Goal: Transaction & Acquisition: Obtain resource

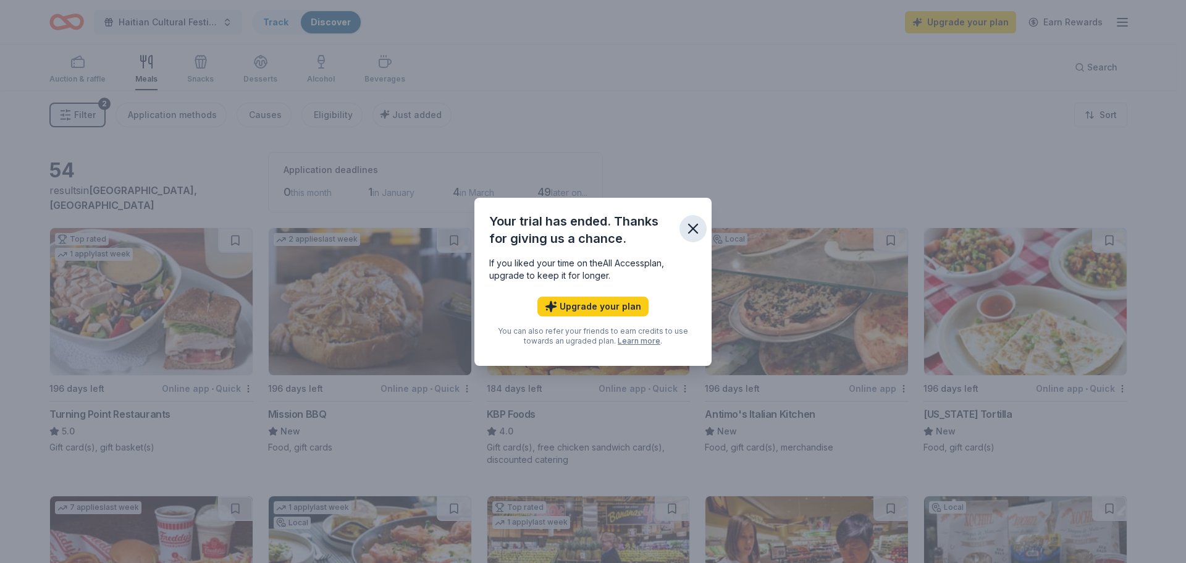
click at [696, 229] on icon "button" at bounding box center [693, 228] width 17 height 17
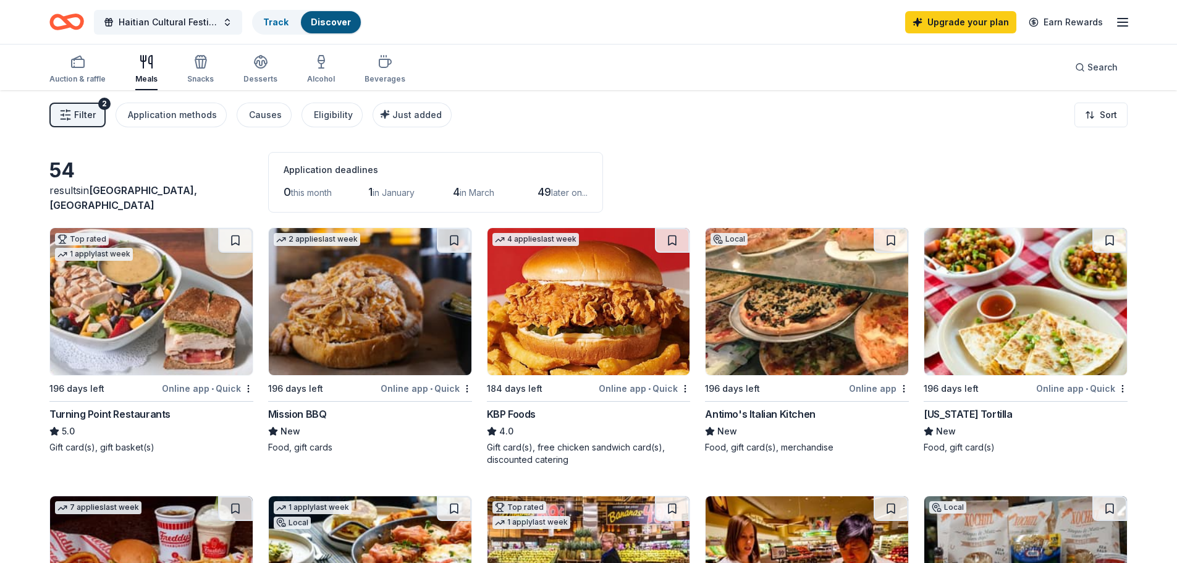
click at [588, 339] on img at bounding box center [588, 301] width 203 height 147
click at [607, 343] on img at bounding box center [588, 301] width 203 height 147
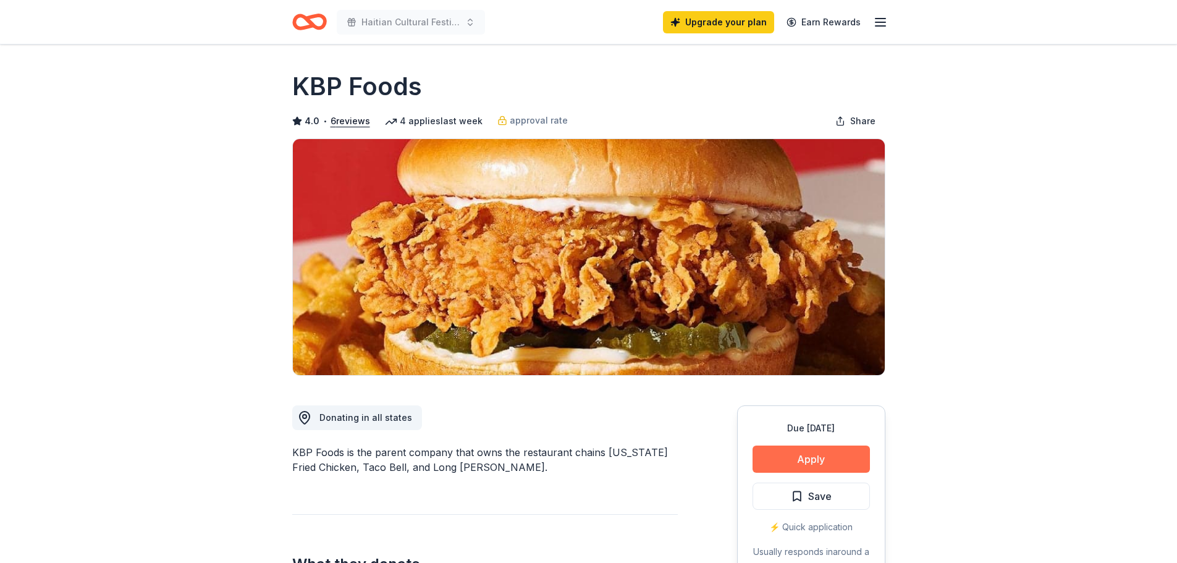
click at [790, 462] on button "Apply" at bounding box center [810, 458] width 117 height 27
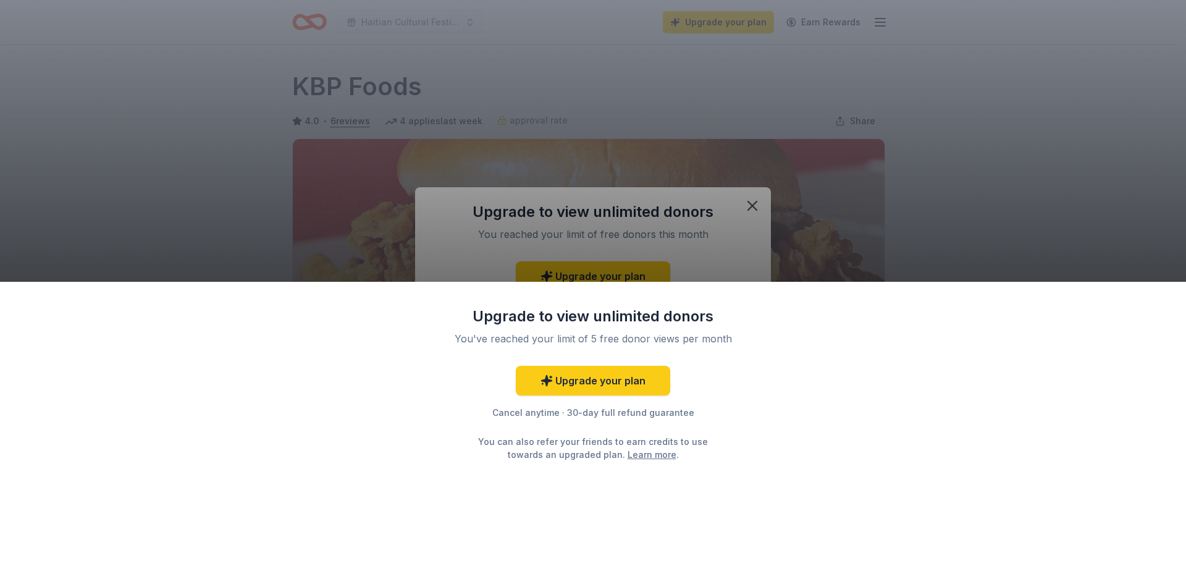
click at [751, 204] on div "Upgrade to view unlimited donors You've reached your limit of 5 free donor view…" at bounding box center [593, 281] width 1186 height 563
click at [891, 256] on div "Upgrade to view unlimited donors You've reached your limit of 5 free donor view…" at bounding box center [593, 281] width 1186 height 563
click at [754, 207] on div "Upgrade to view unlimited donors You've reached your limit of 5 free donor view…" at bounding box center [593, 281] width 1186 height 563
click at [612, 387] on link "Upgrade your plan" at bounding box center [593, 381] width 154 height 30
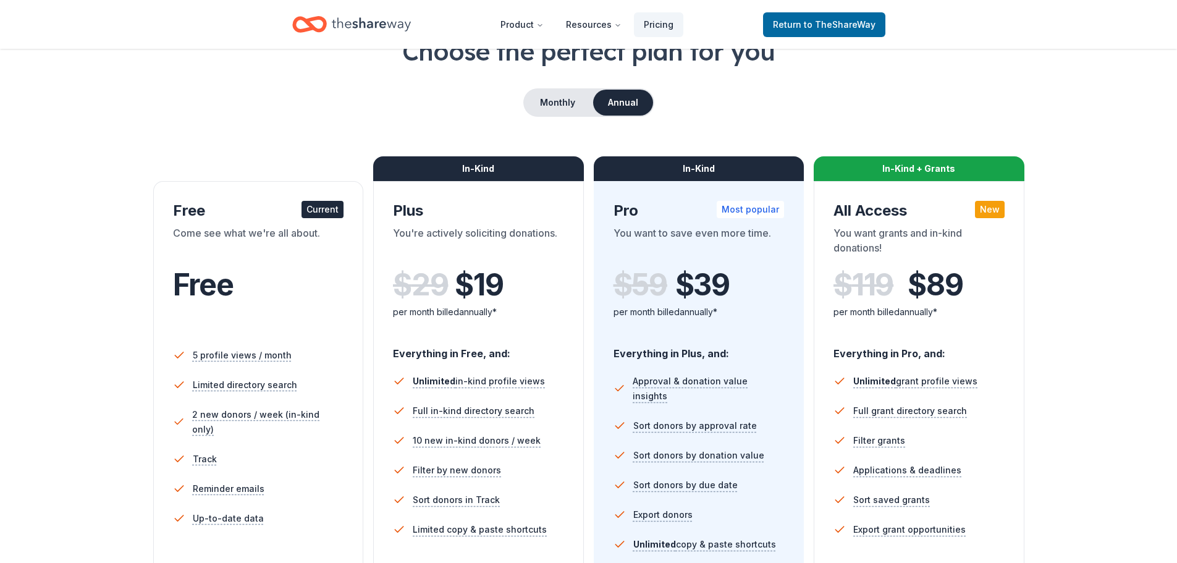
scroll to position [62, 0]
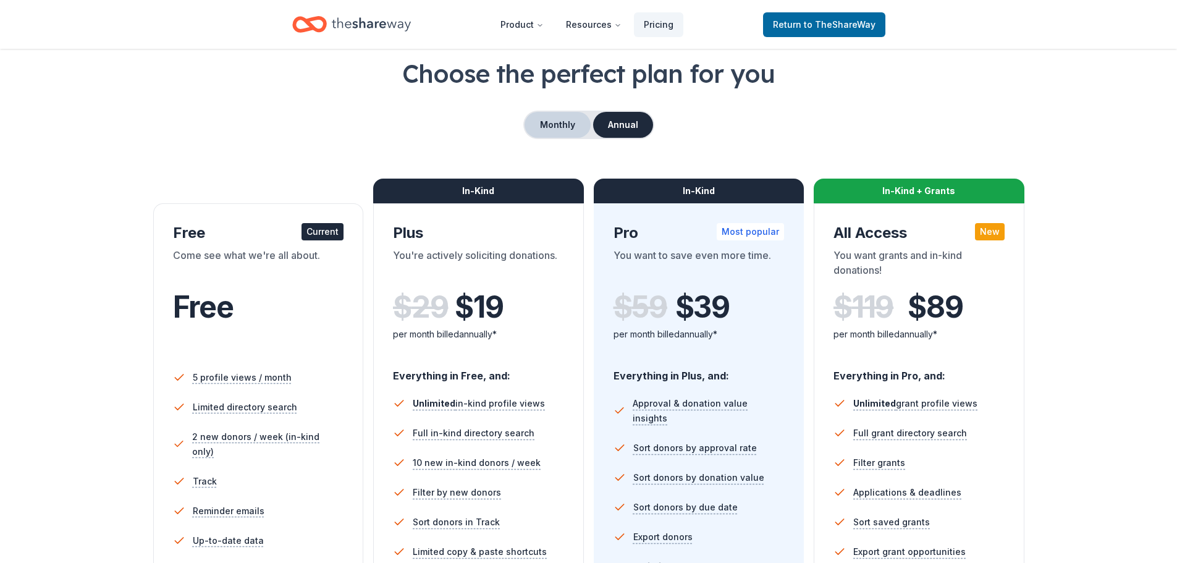
click at [574, 123] on button "Monthly" at bounding box center [558, 125] width 66 height 26
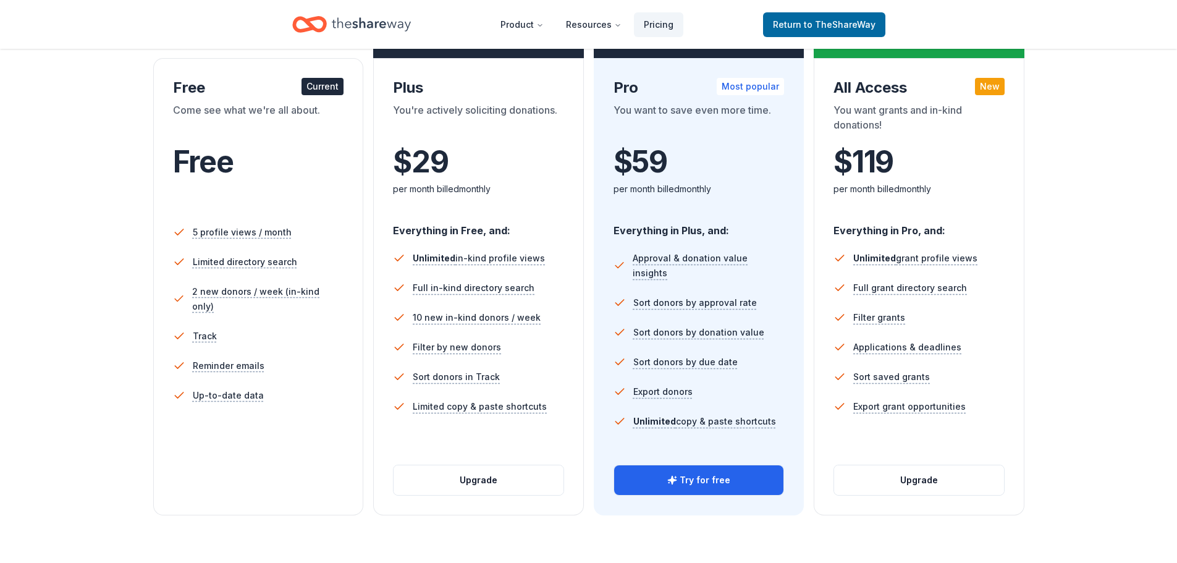
scroll to position [185, 0]
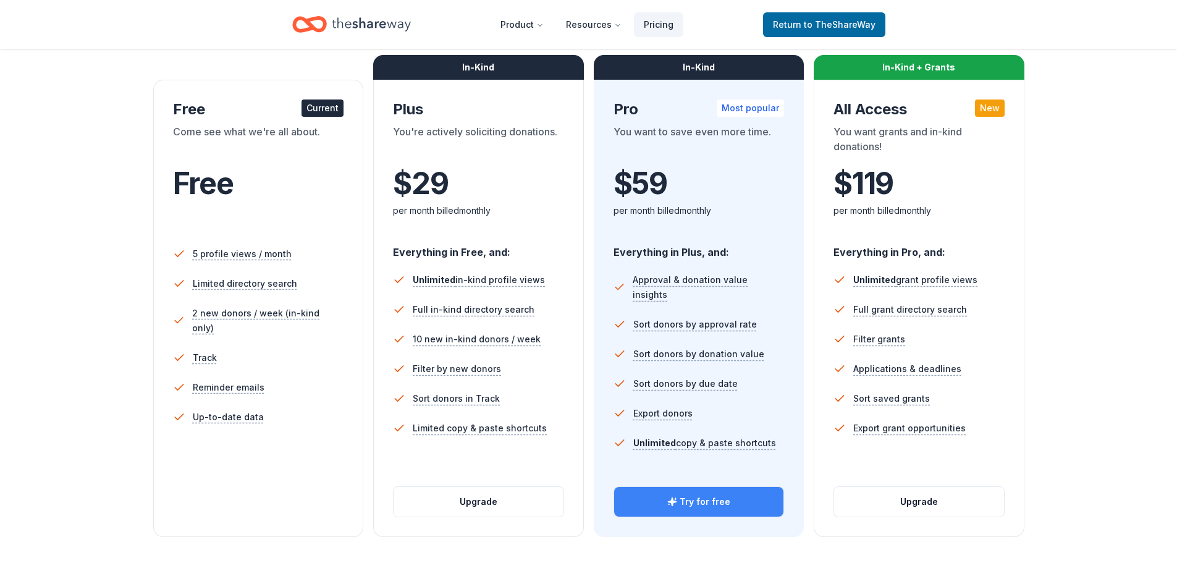
click at [740, 492] on button "Try for free" at bounding box center [699, 502] width 170 height 30
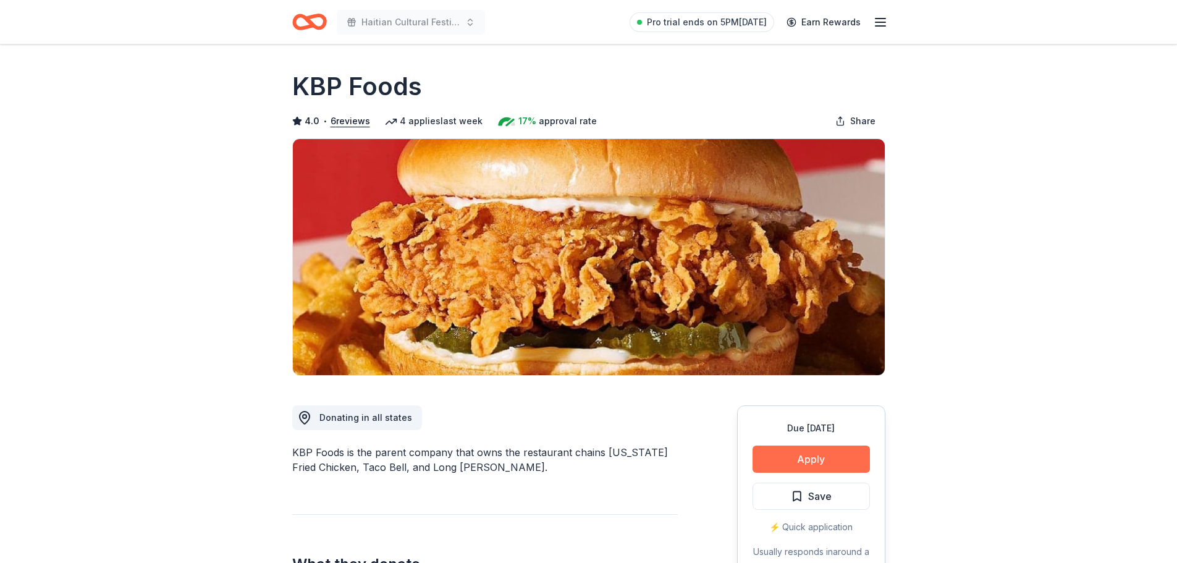
click at [799, 458] on button "Apply" at bounding box center [810, 458] width 117 height 27
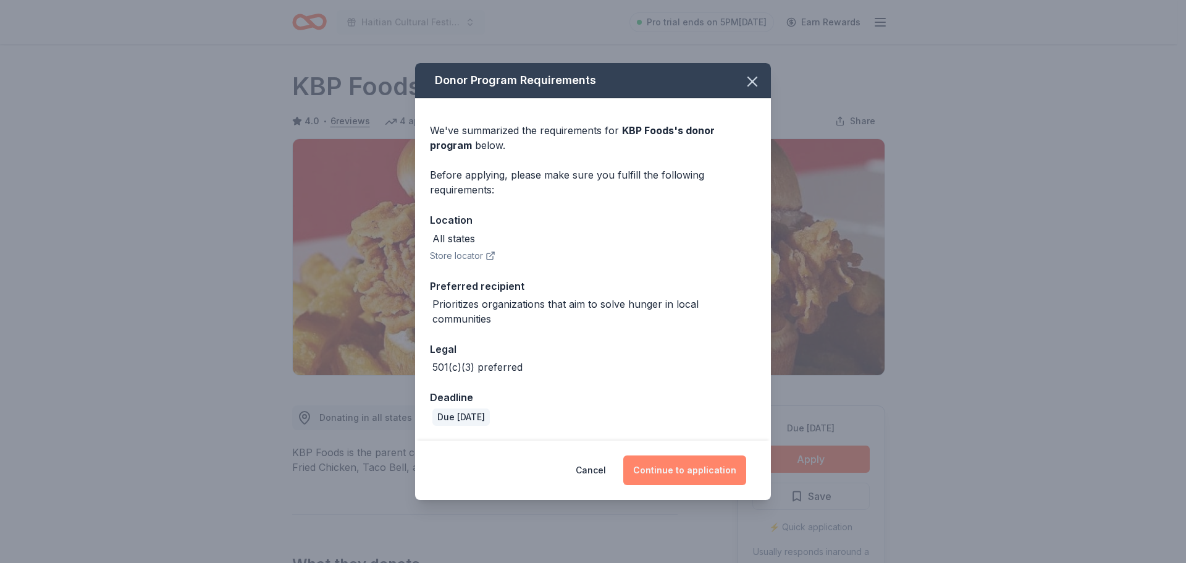
click at [696, 471] on button "Continue to application" at bounding box center [684, 470] width 123 height 30
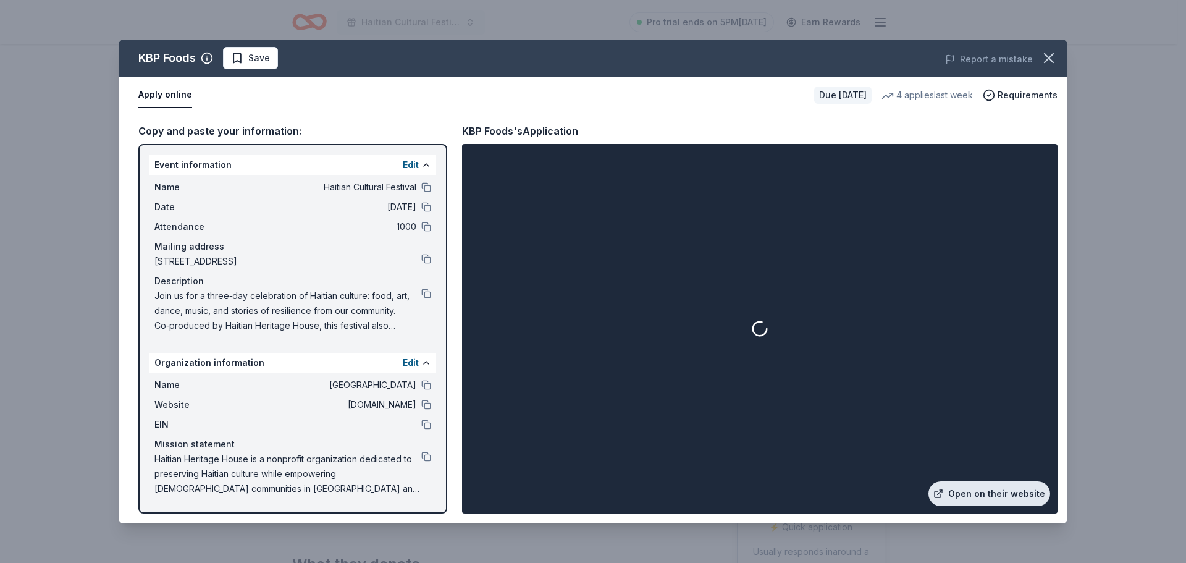
click at [1006, 493] on link "Open on their website" at bounding box center [990, 493] width 122 height 25
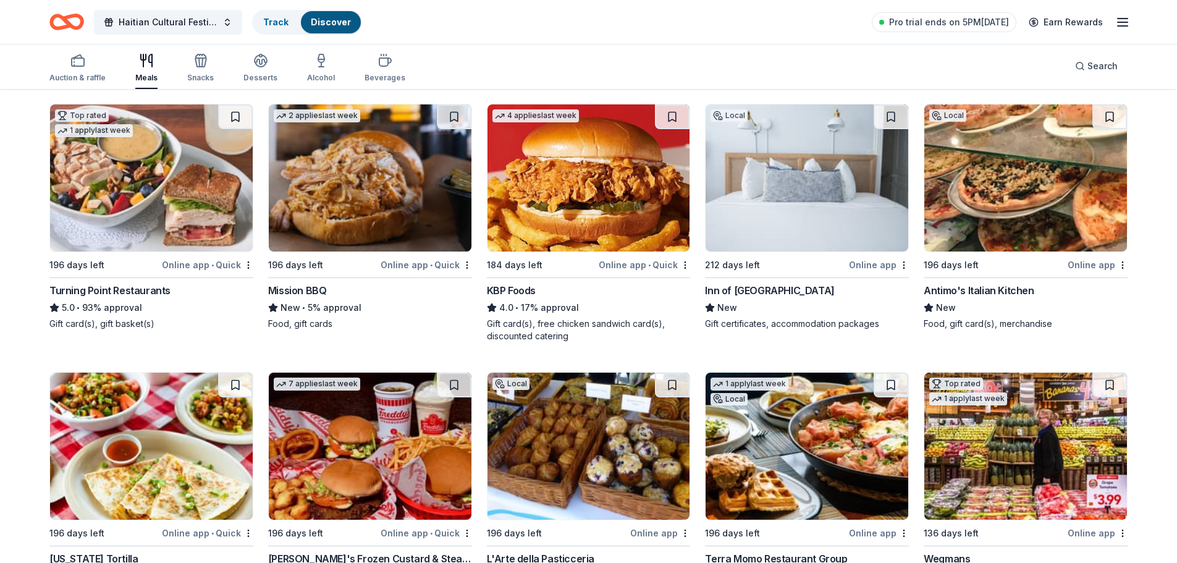
scroll to position [247, 0]
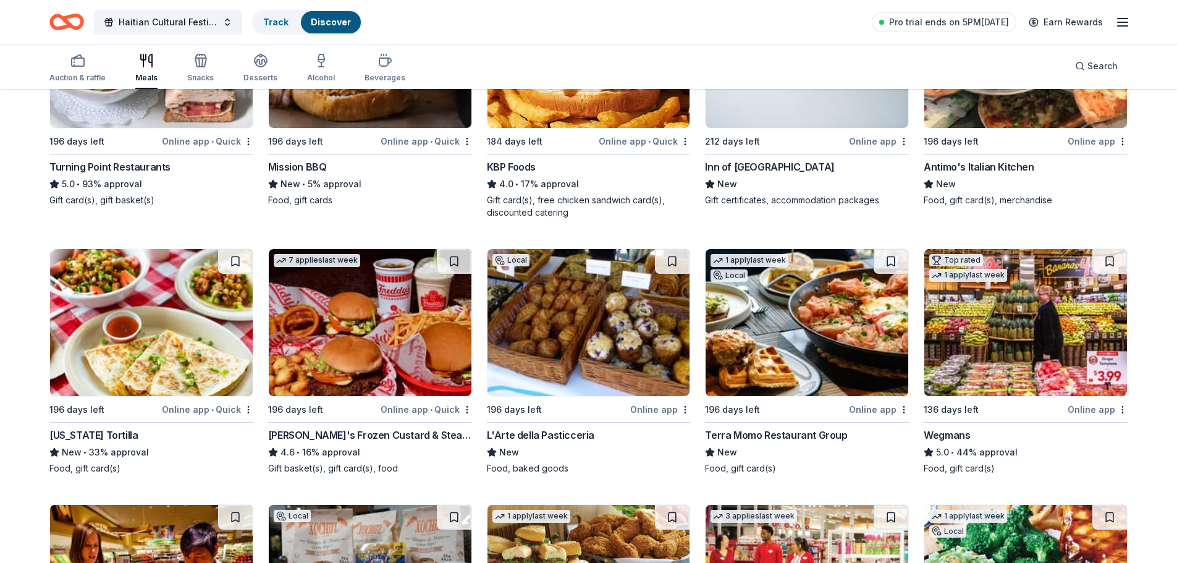
click at [613, 370] on img at bounding box center [588, 322] width 203 height 147
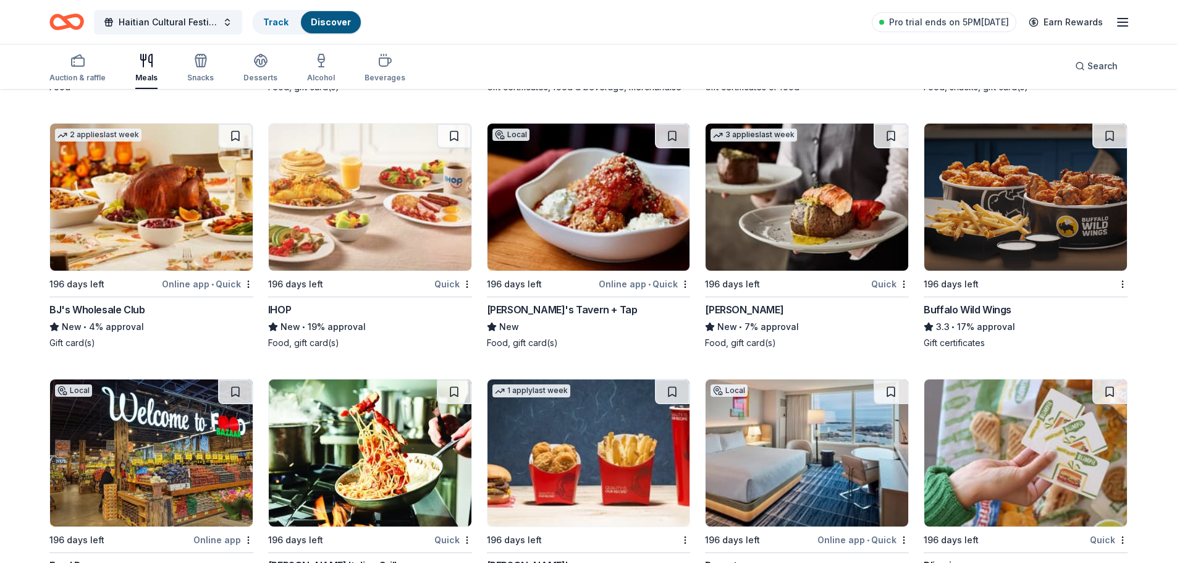
scroll to position [1726, 0]
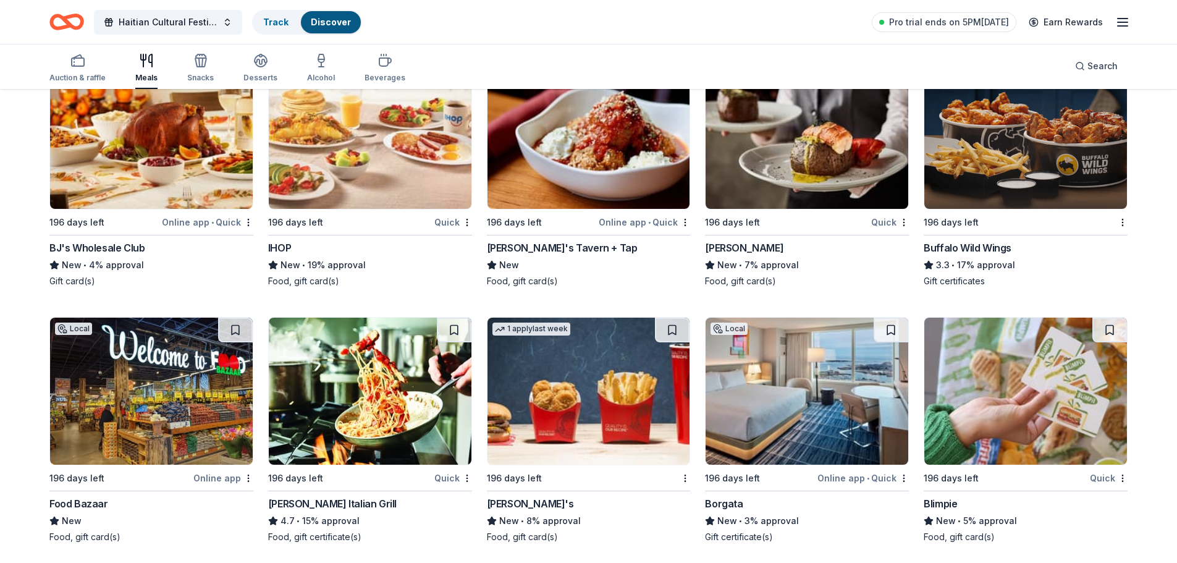
click at [826, 428] on img at bounding box center [807, 391] width 203 height 147
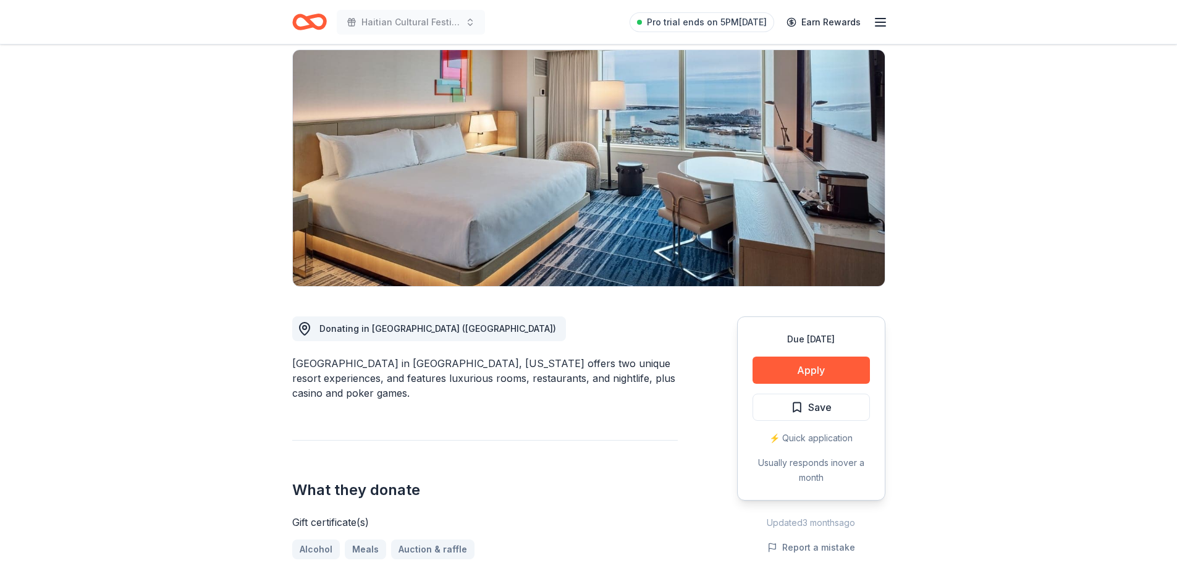
scroll to position [62, 0]
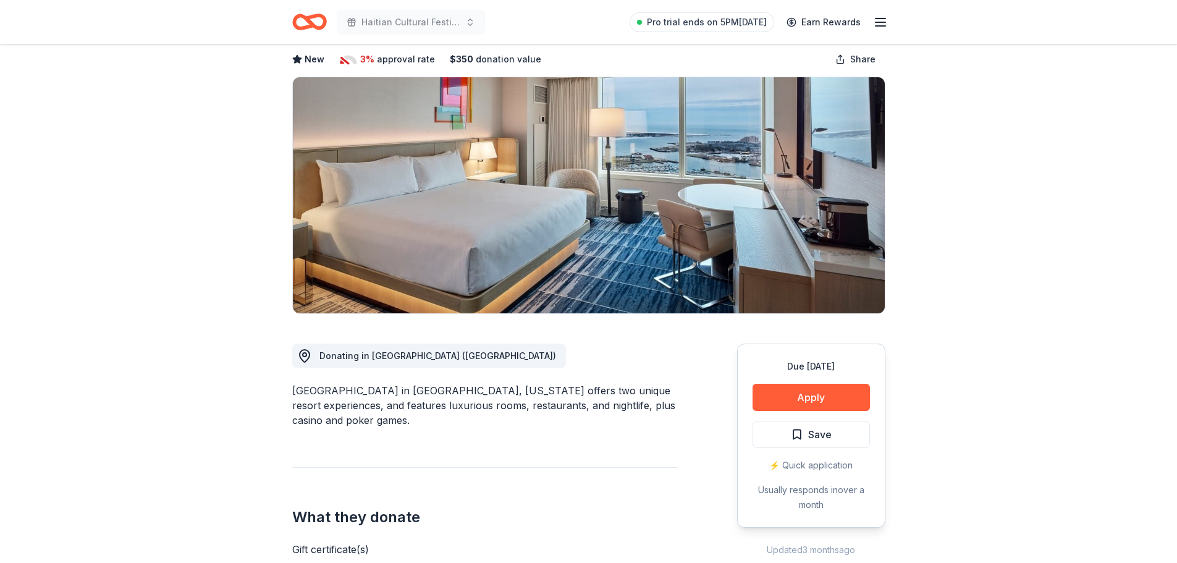
click at [817, 400] on button "Apply" at bounding box center [810, 397] width 117 height 27
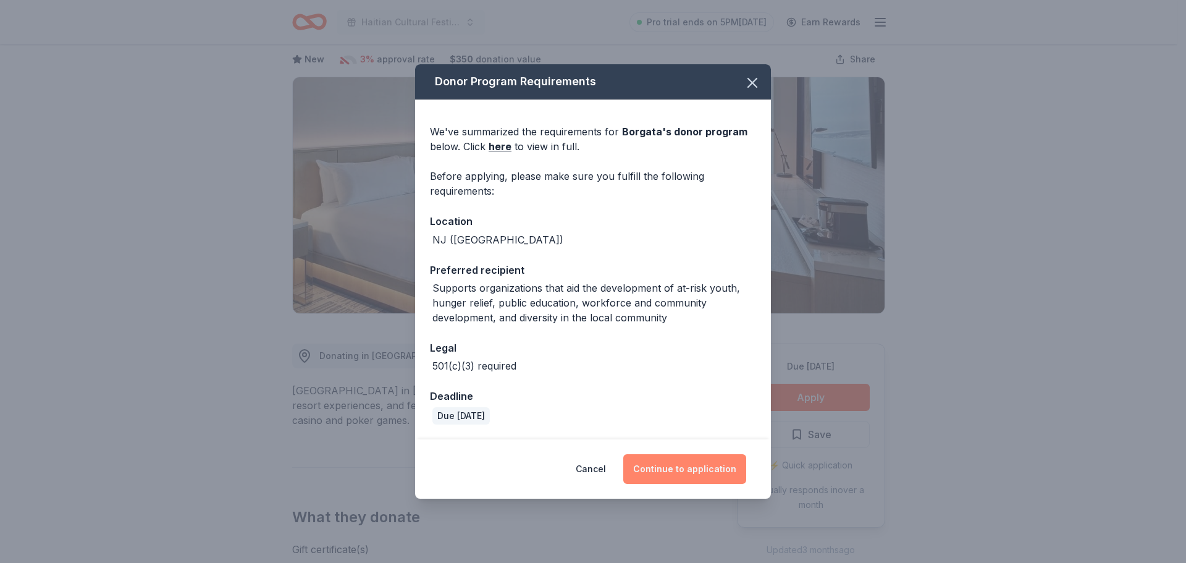
click at [691, 468] on button "Continue to application" at bounding box center [684, 469] width 123 height 30
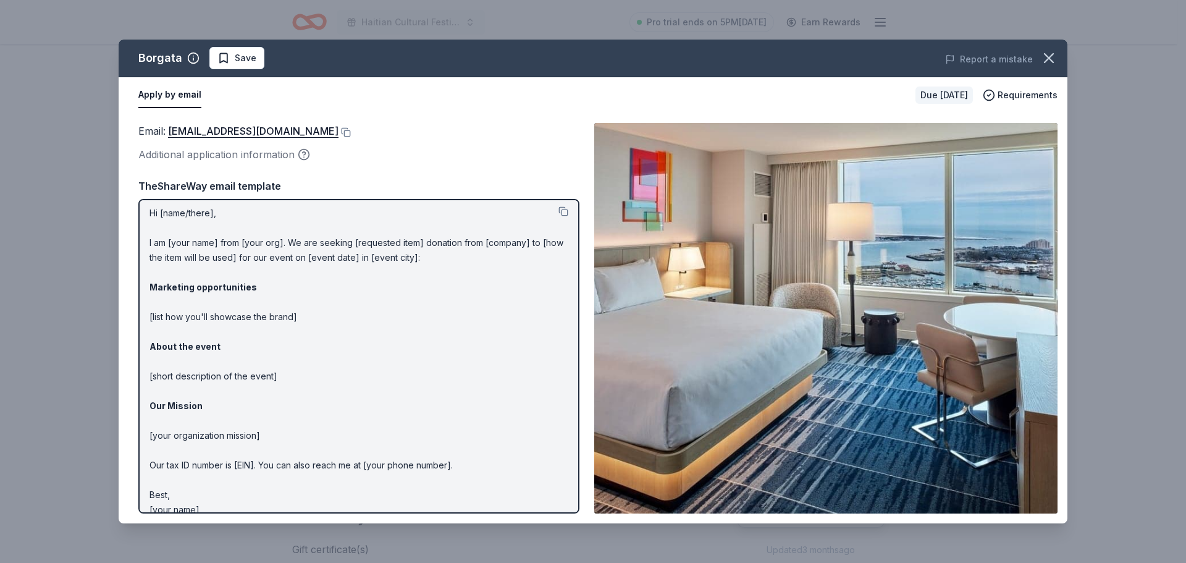
scroll to position [0, 0]
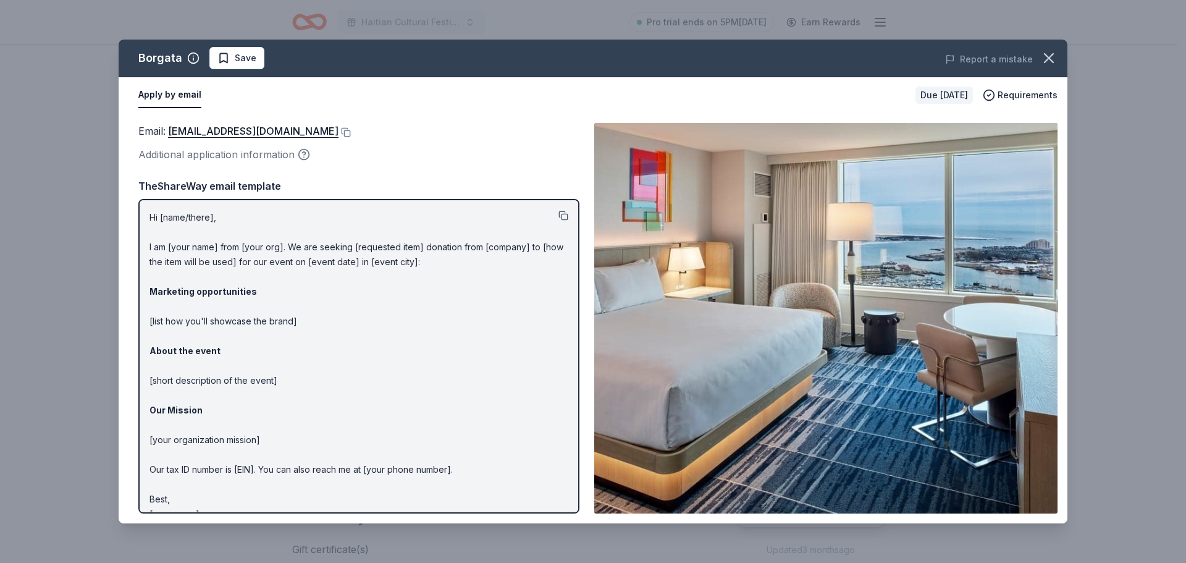
click at [558, 214] on button at bounding box center [563, 216] width 10 height 10
